Goal: Task Accomplishment & Management: Manage account settings

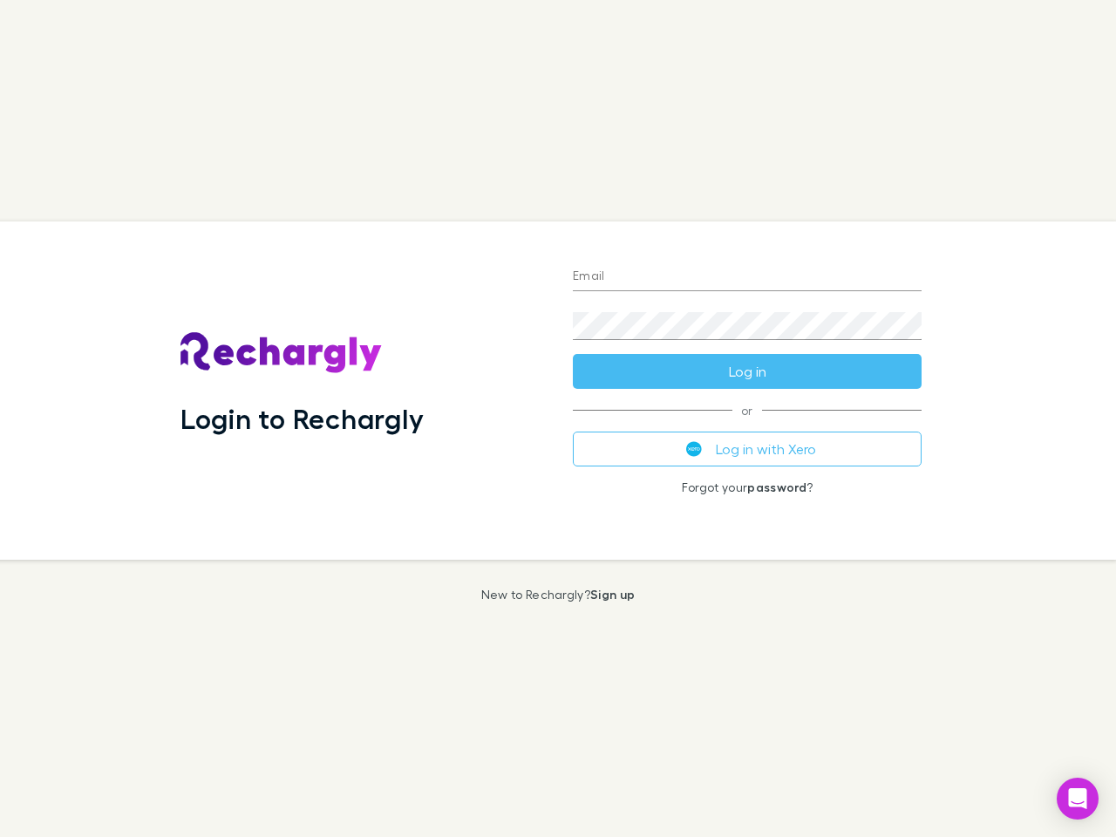
click at [558, 419] on div "Login to Rechargly" at bounding box center [363, 390] width 392 height 338
click at [747, 277] on input "Email" at bounding box center [747, 277] width 349 height 28
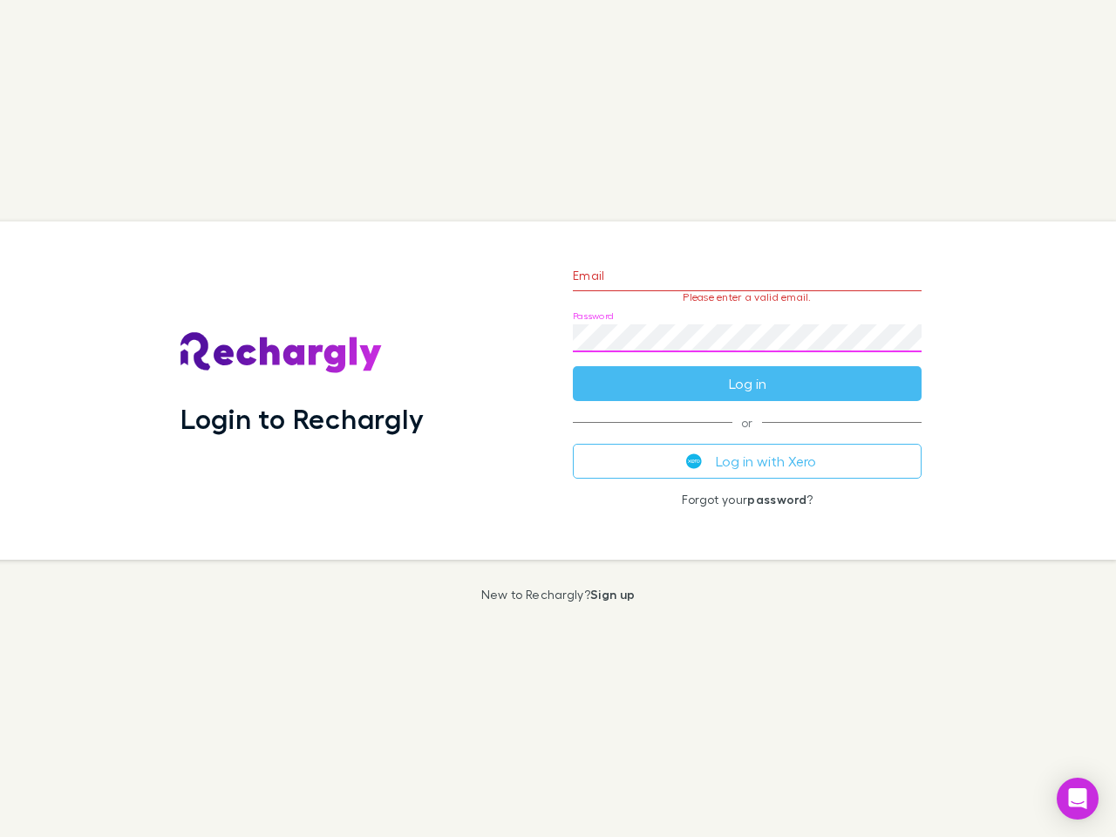
click at [747, 371] on form "Email Please enter a valid email. Password Log in" at bounding box center [747, 325] width 349 height 152
click at [747, 449] on div "Email Please enter a valid email. Password Log in or Log in with Xero Forgot yo…" at bounding box center [747, 390] width 377 height 338
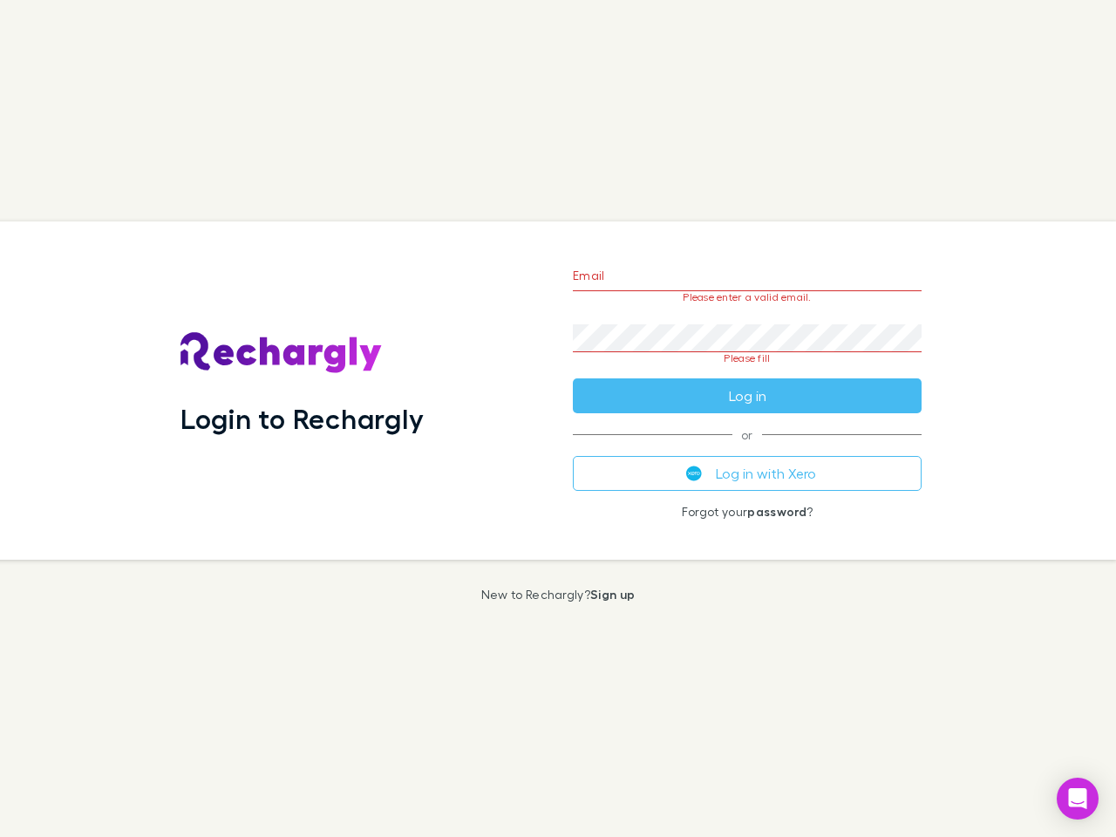
click at [1078, 799] on icon "Open Intercom Messenger" at bounding box center [1078, 798] width 18 height 21
